Goal: Task Accomplishment & Management: Use online tool/utility

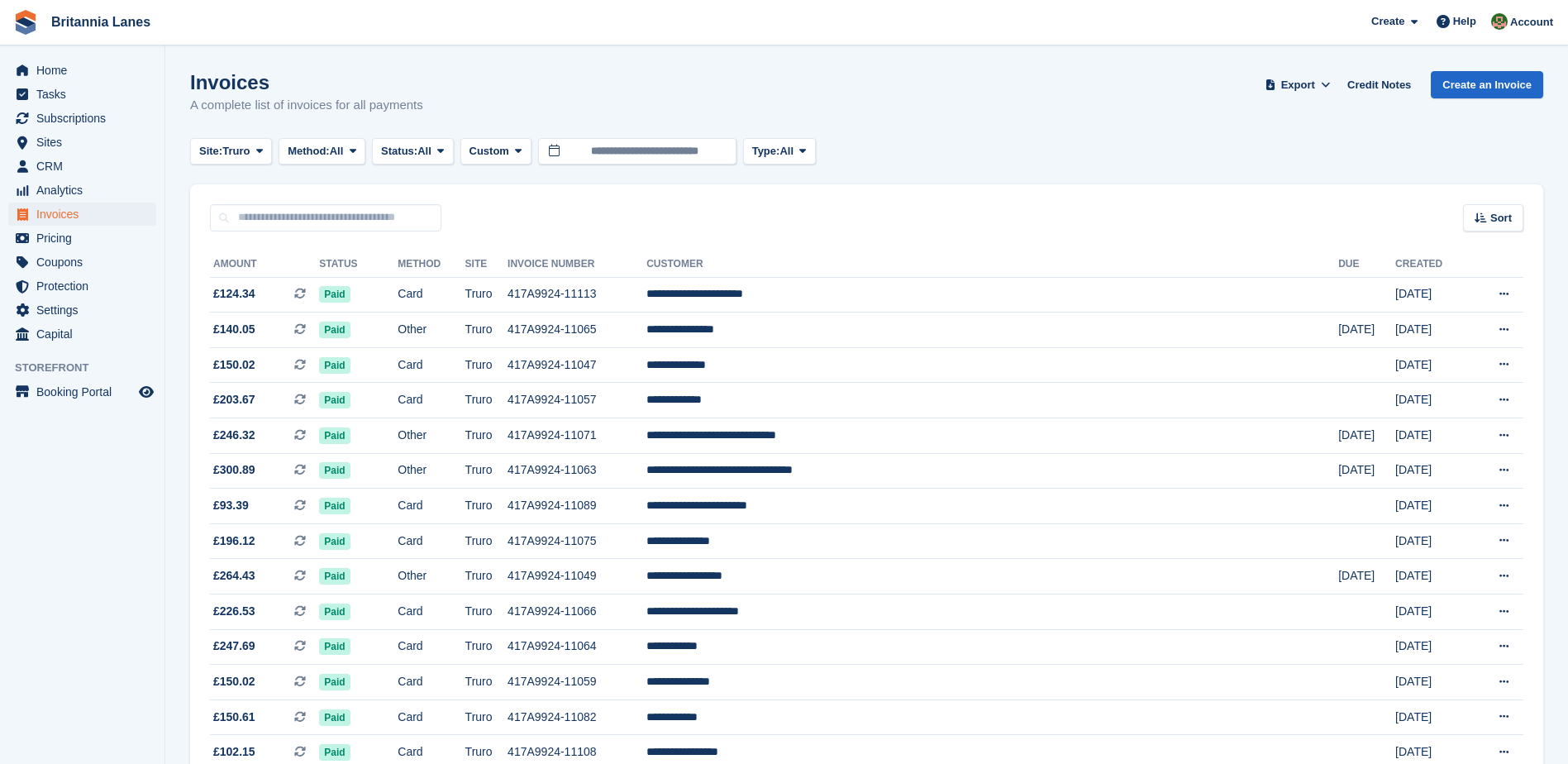
click at [885, 121] on div "Invoices A complete list of invoices for all payments Export Export Invoices Ex…" at bounding box center [866, 103] width 1353 height 64
click at [525, 154] on span at bounding box center [518, 151] width 13 height 13
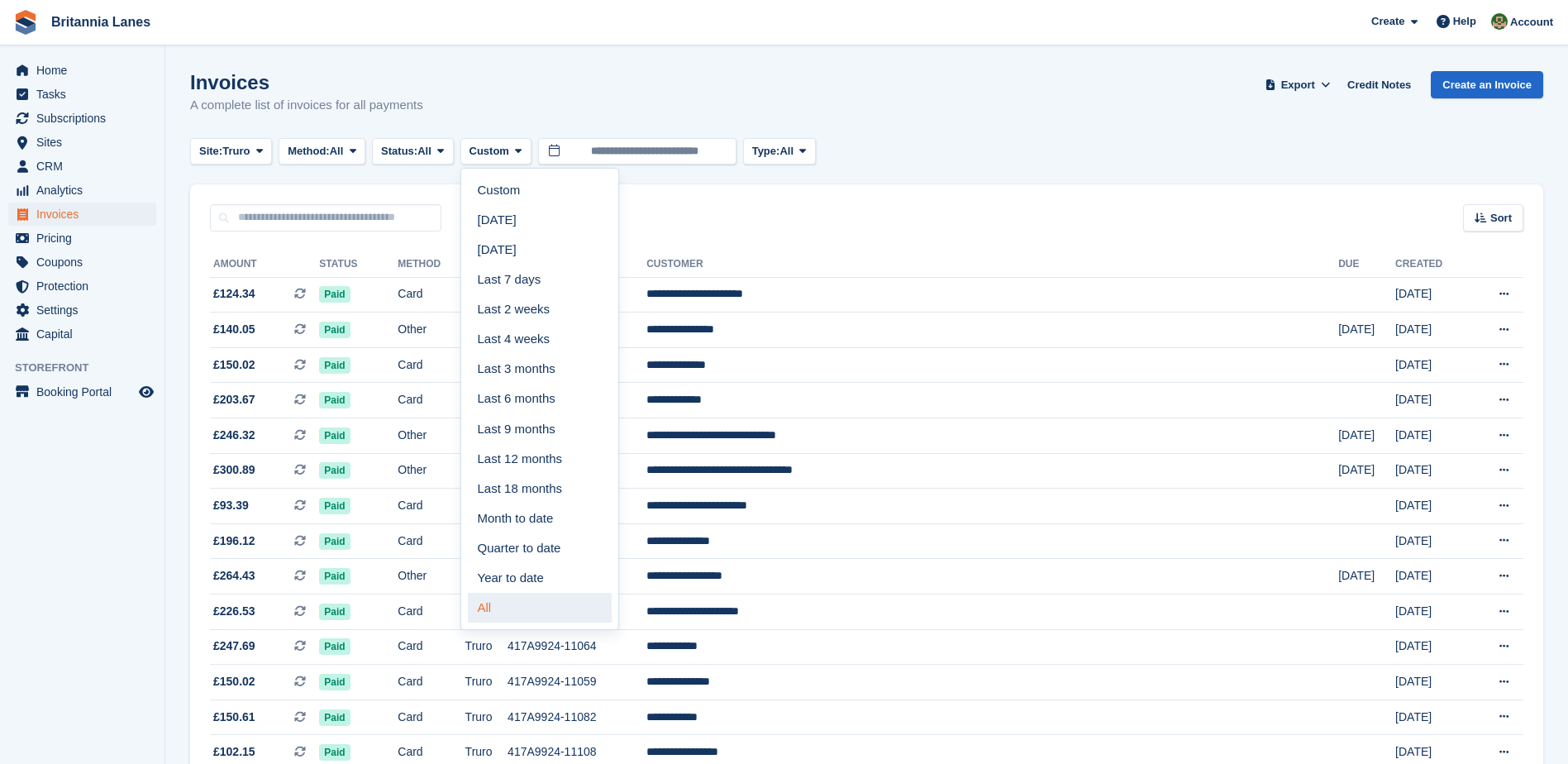
click at [523, 610] on link "All" at bounding box center [539, 607] width 144 height 30
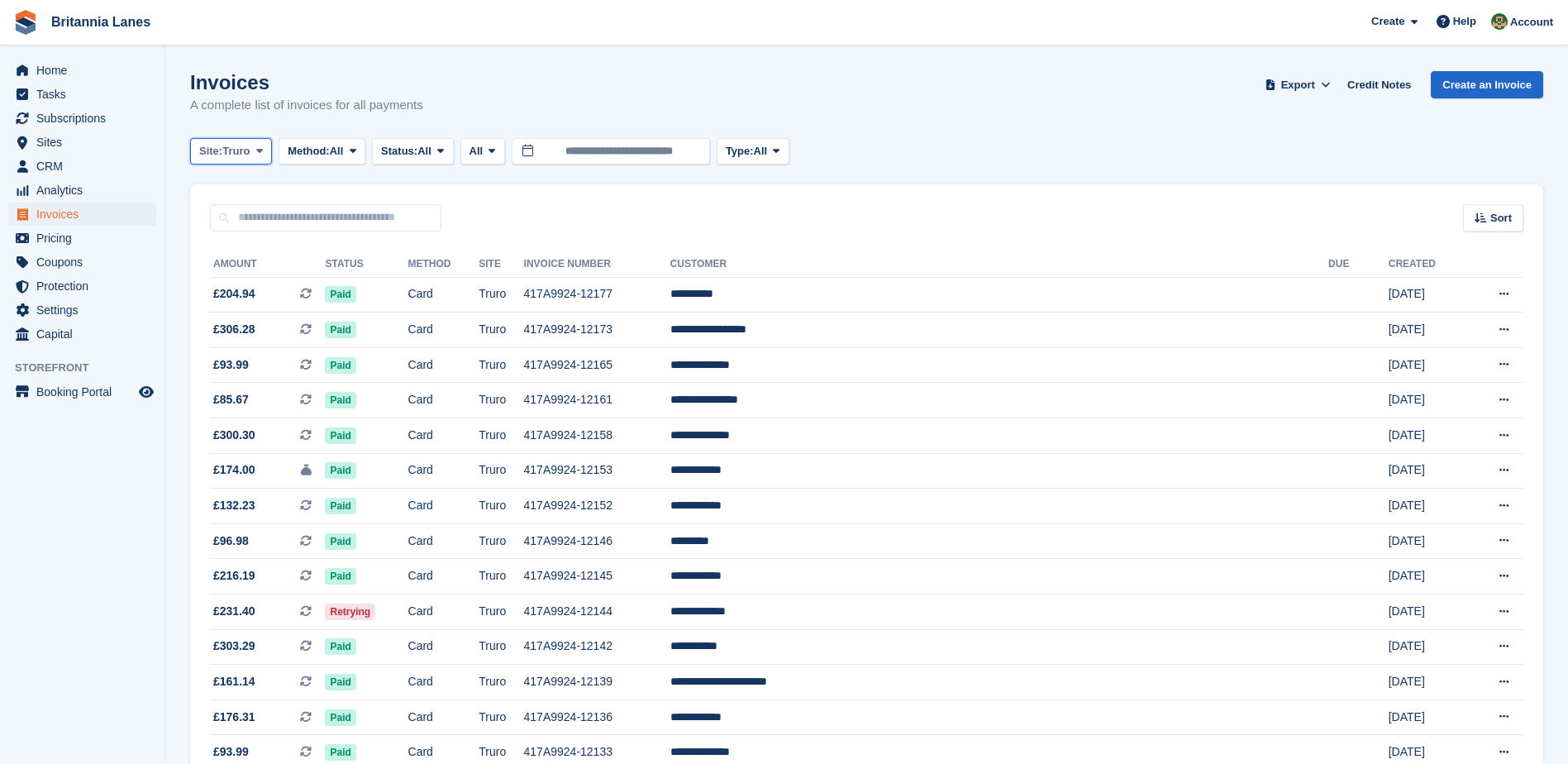
click at [248, 145] on span "Truro" at bounding box center [236, 150] width 27 height 16
click at [241, 196] on link "All" at bounding box center [272, 190] width 148 height 30
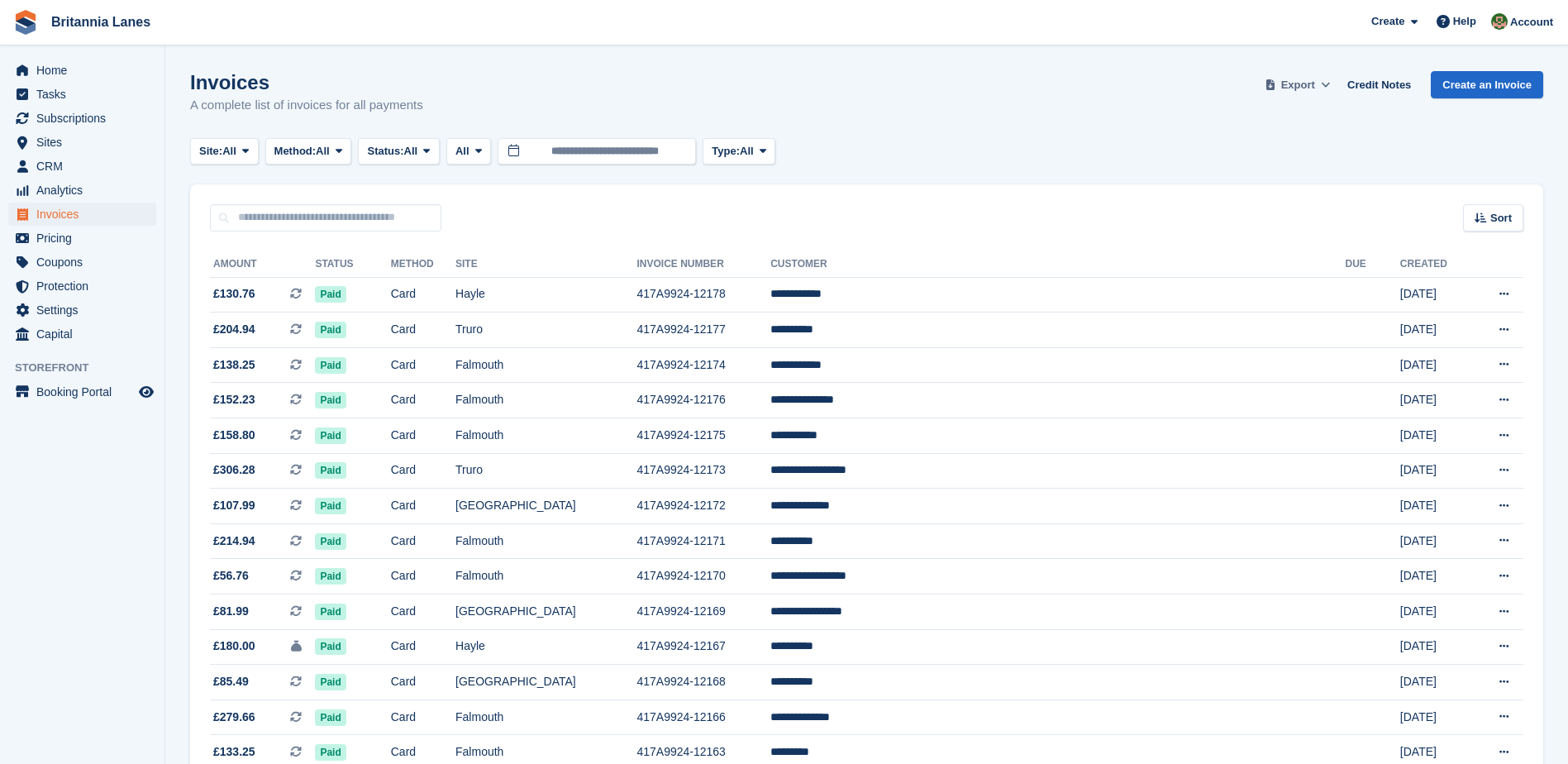
click at [1318, 92] on button "Export" at bounding box center [1298, 85] width 73 height 27
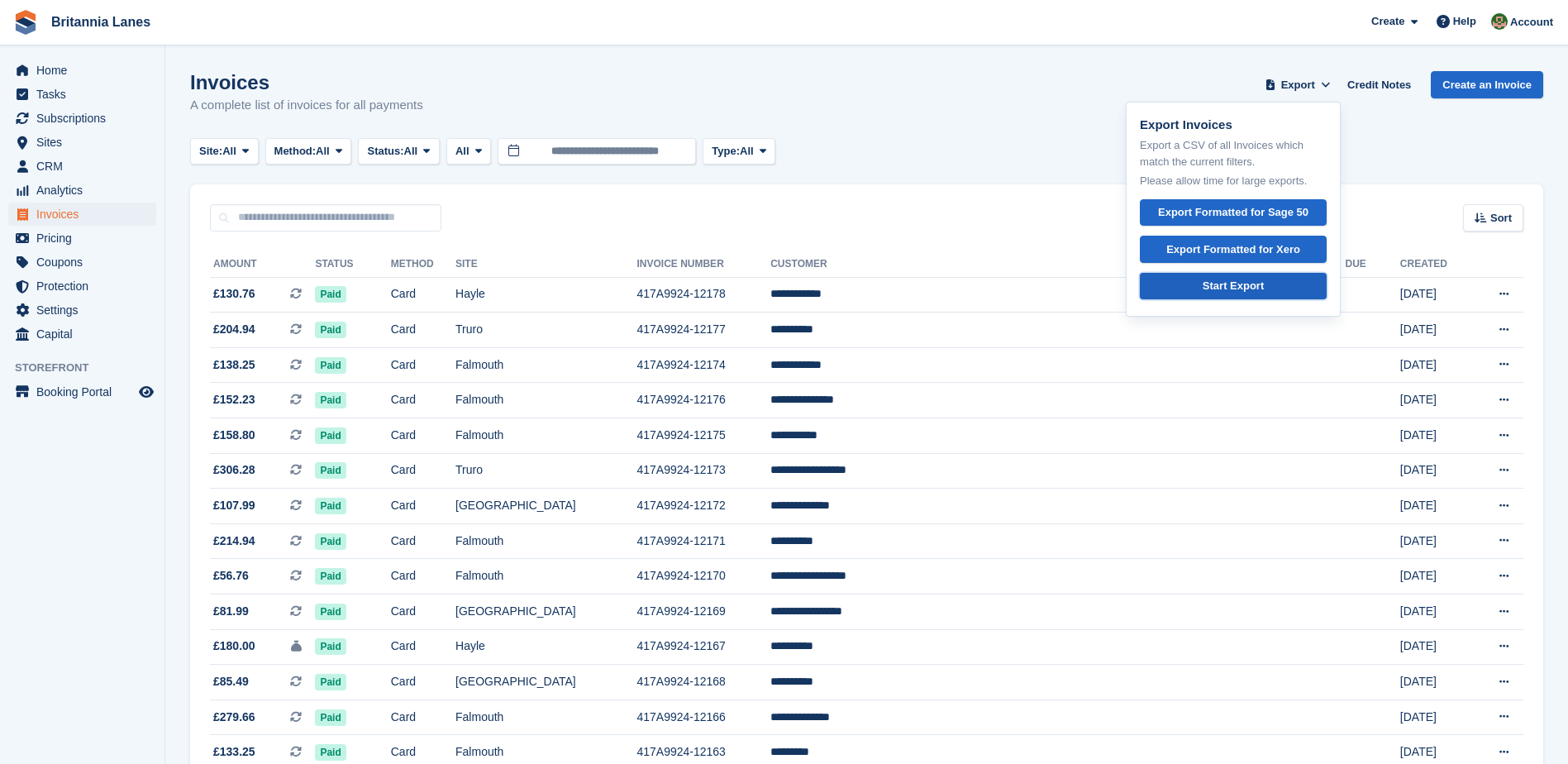
click at [1245, 287] on div "Start Export" at bounding box center [1234, 285] width 62 height 16
